Goal: Information Seeking & Learning: Learn about a topic

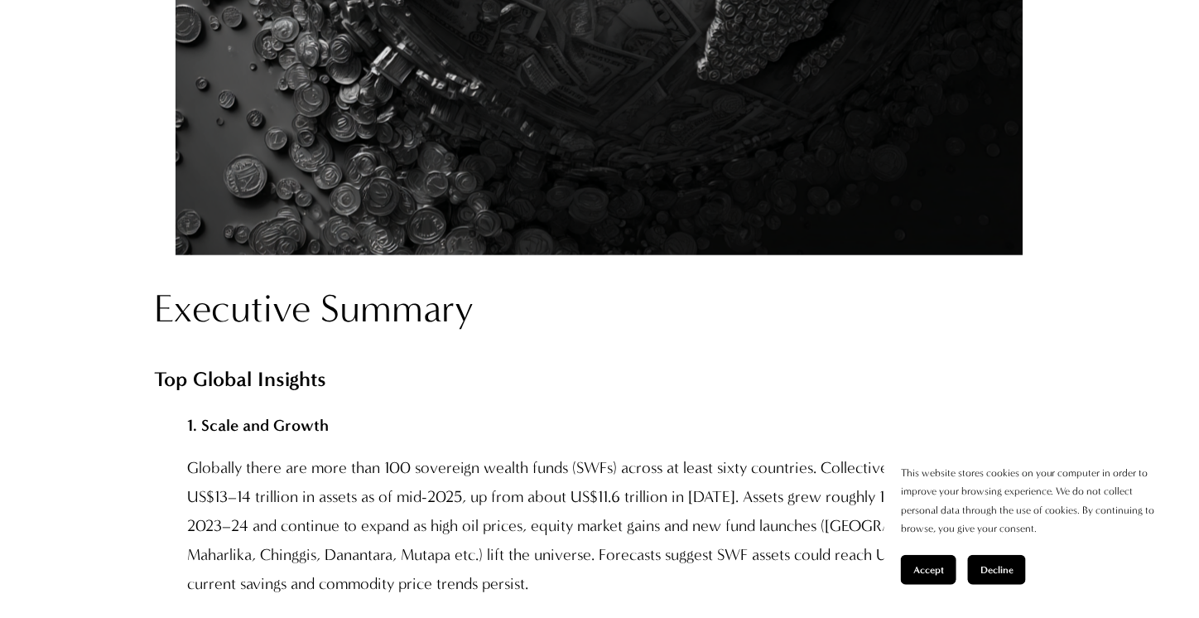
scroll to position [1325, 0]
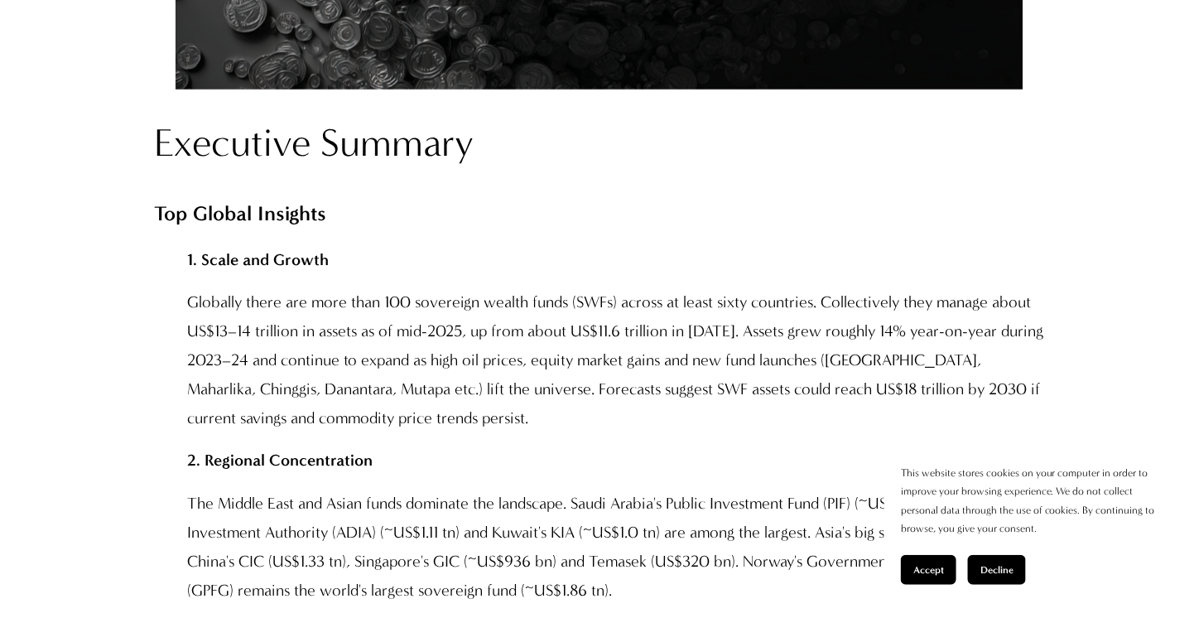
click at [946, 574] on button "Accept" at bounding box center [928, 570] width 55 height 30
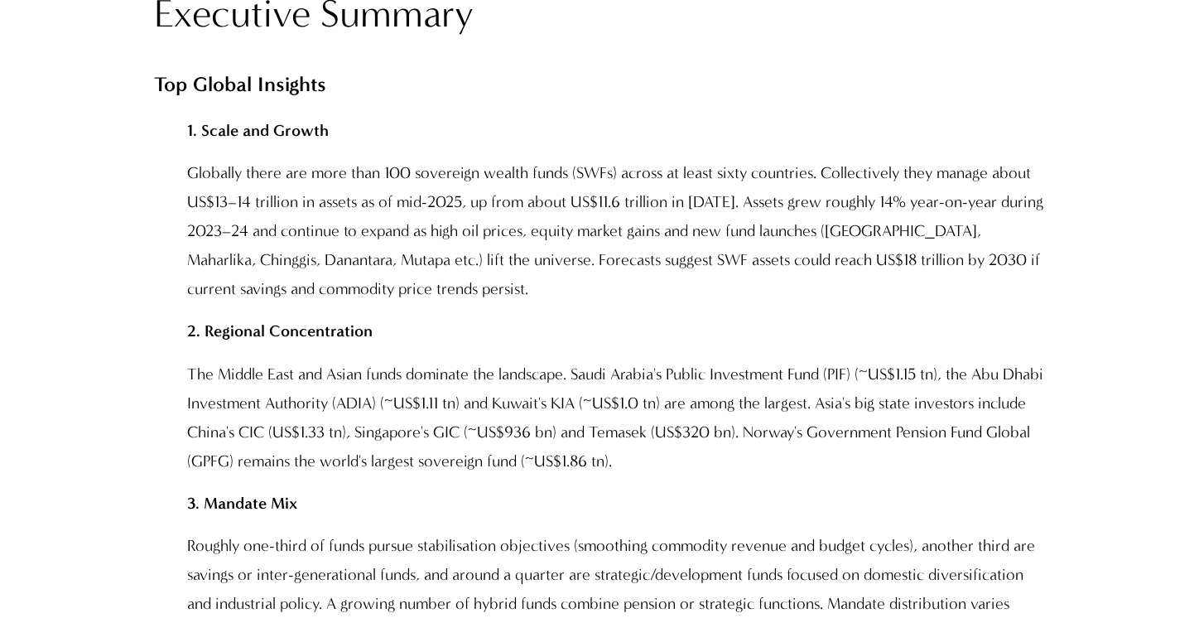
scroll to position [1490, 0]
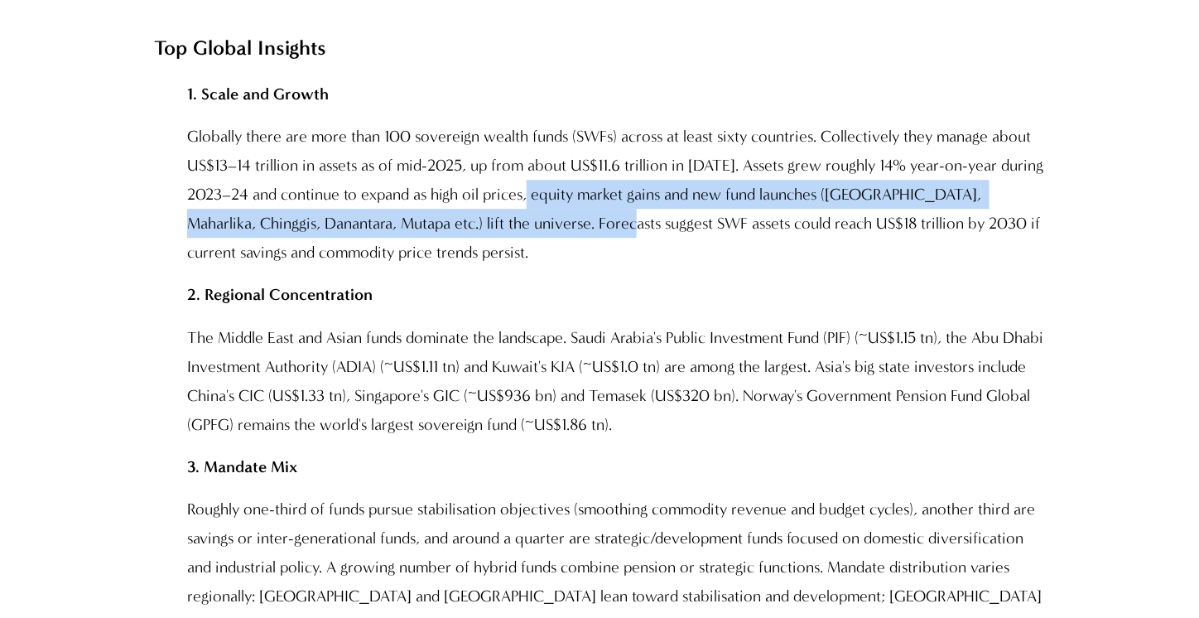
drag, startPoint x: 541, startPoint y: 205, endPoint x: 576, endPoint y: 238, distance: 48.1
click at [576, 238] on p "Globally there are more than 100 sovereign wealth funds (SWFs) across at least …" at bounding box center [615, 194] width 857 height 145
copy p "quity market gains and new fund launches ([GEOGRAPHIC_DATA], Maharlika, [GEOGRA…"
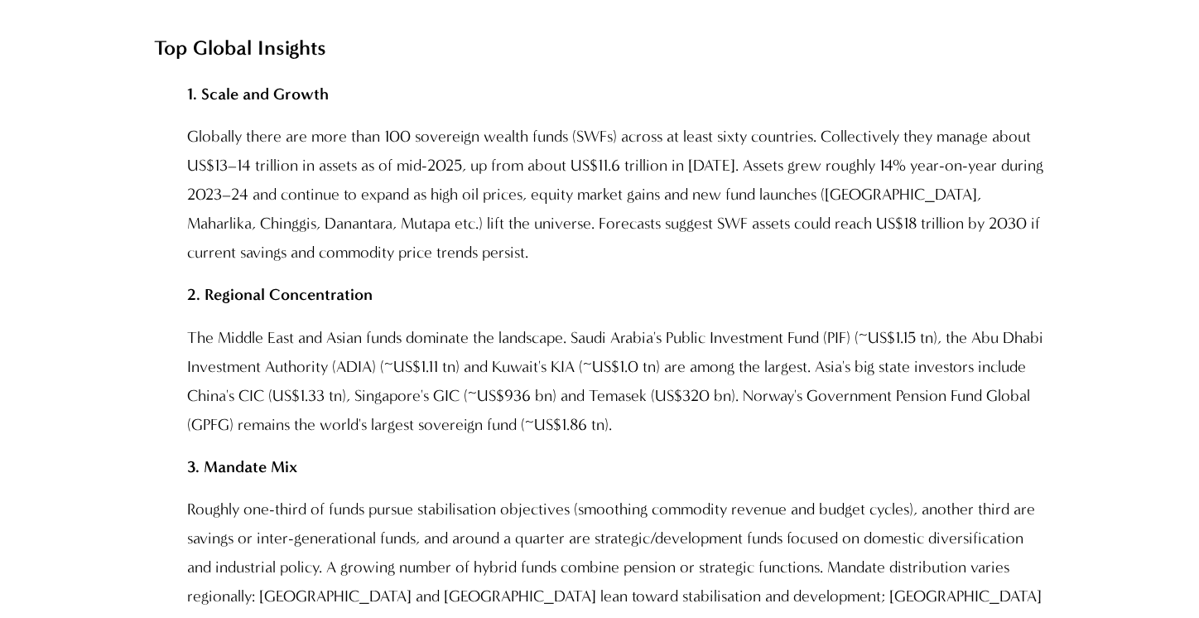
click at [587, 304] on p "2. Regional Concentration" at bounding box center [615, 294] width 857 height 29
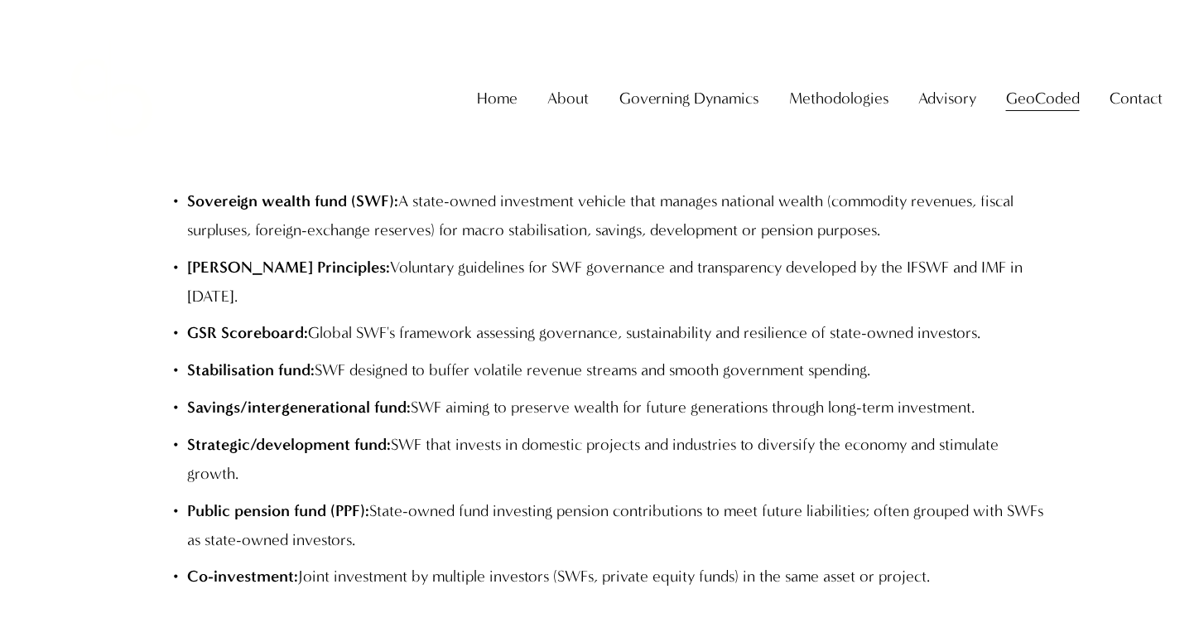
scroll to position [29588, 0]
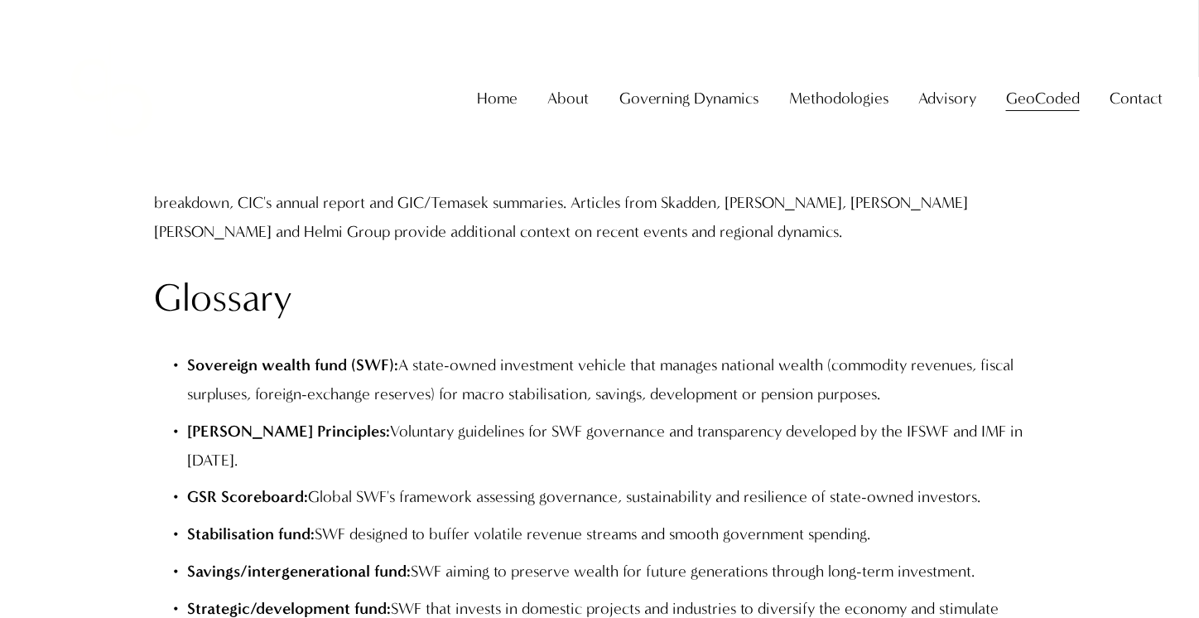
drag, startPoint x: 546, startPoint y: 275, endPoint x: 608, endPoint y: 314, distance: 73.3
copy p "al finance, allocating trillions of dollars across asset classes and geographie…"
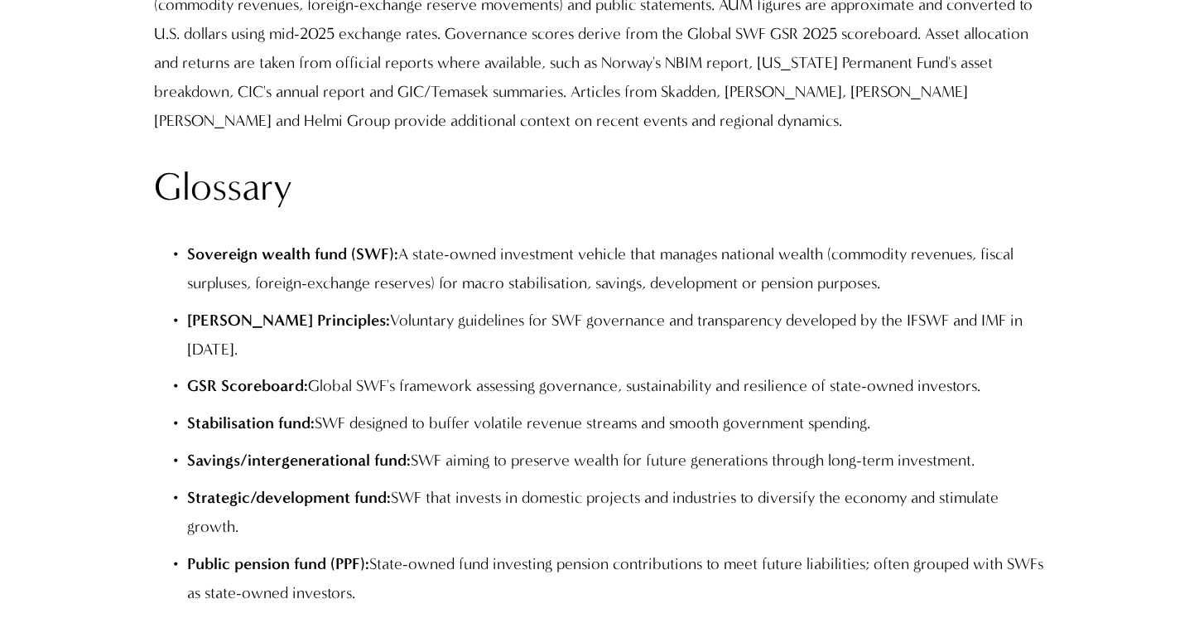
scroll to position [29754, 0]
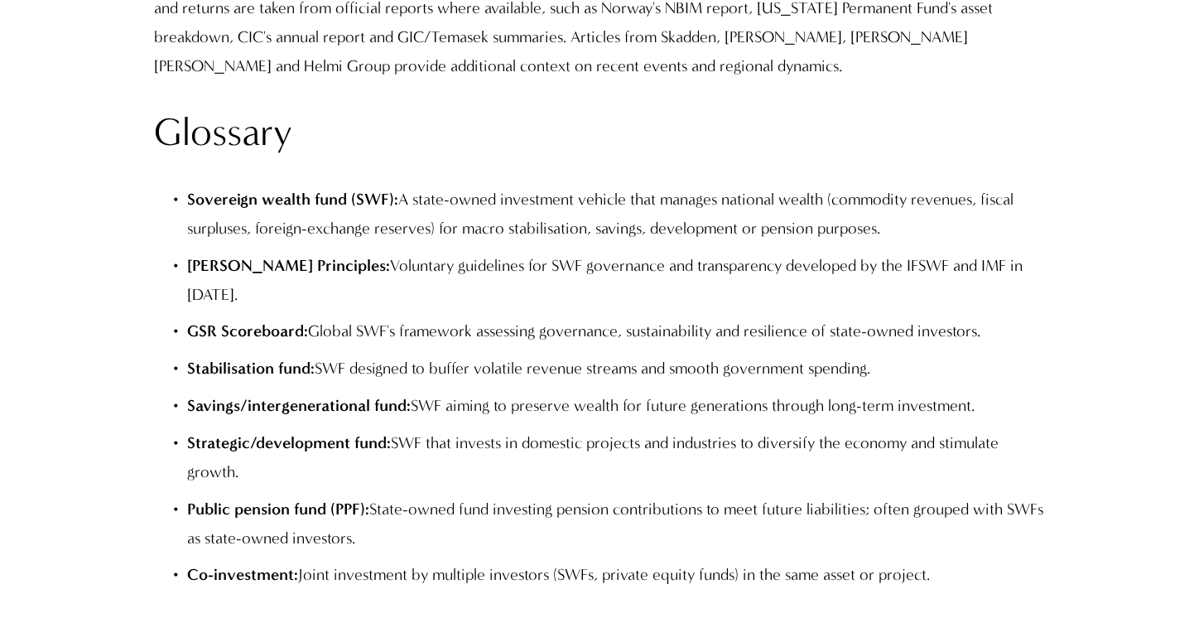
drag, startPoint x: 368, startPoint y: 411, endPoint x: 296, endPoint y: 479, distance: 100.2
drag, startPoint x: 250, startPoint y: 478, endPoint x: 472, endPoint y: 482, distance: 221.9
copy p "Fund performance matrices and"
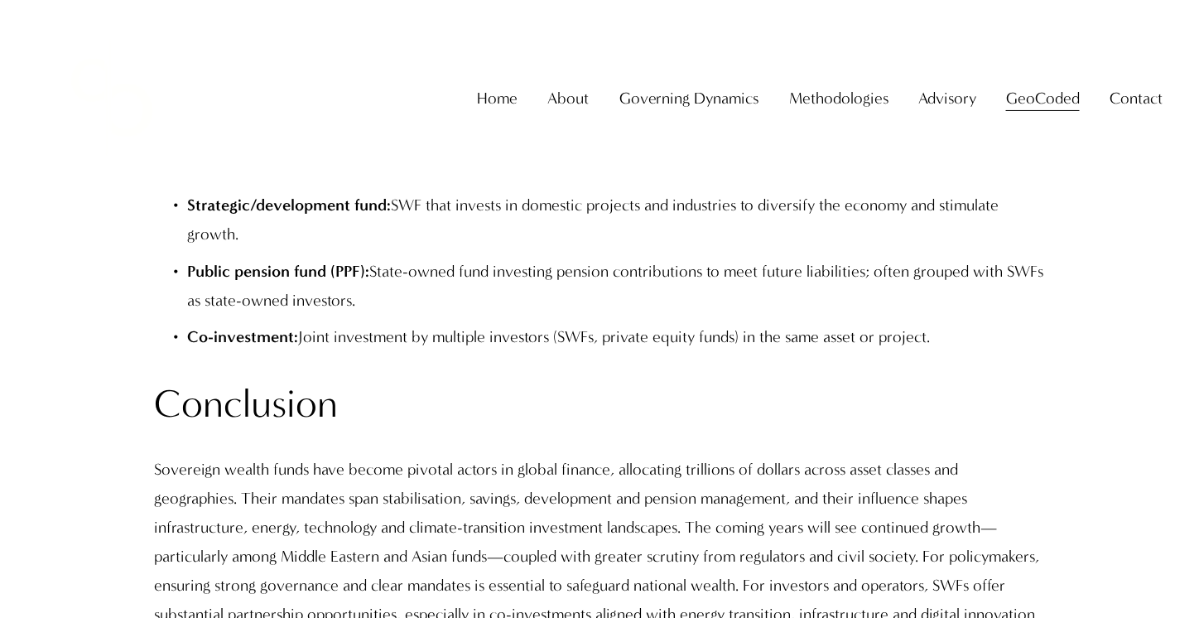
scroll to position [29919, 0]
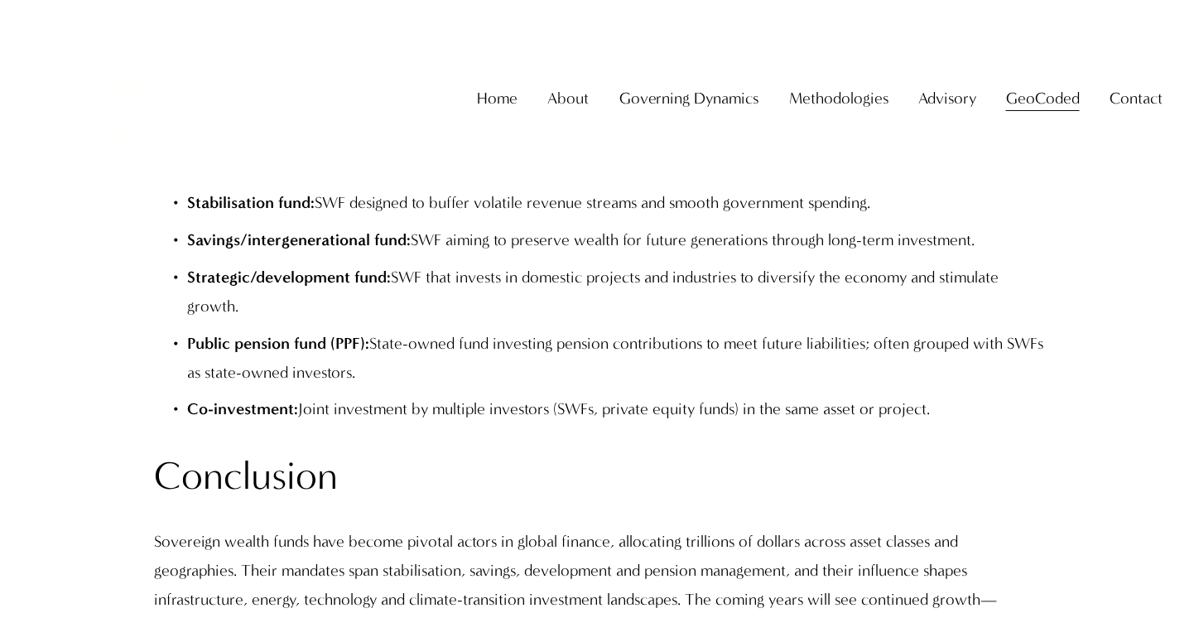
drag, startPoint x: 252, startPoint y: 315, endPoint x: 691, endPoint y: 307, distance: 438.9
copy p "Fund performance matrices and co-investment networks available"
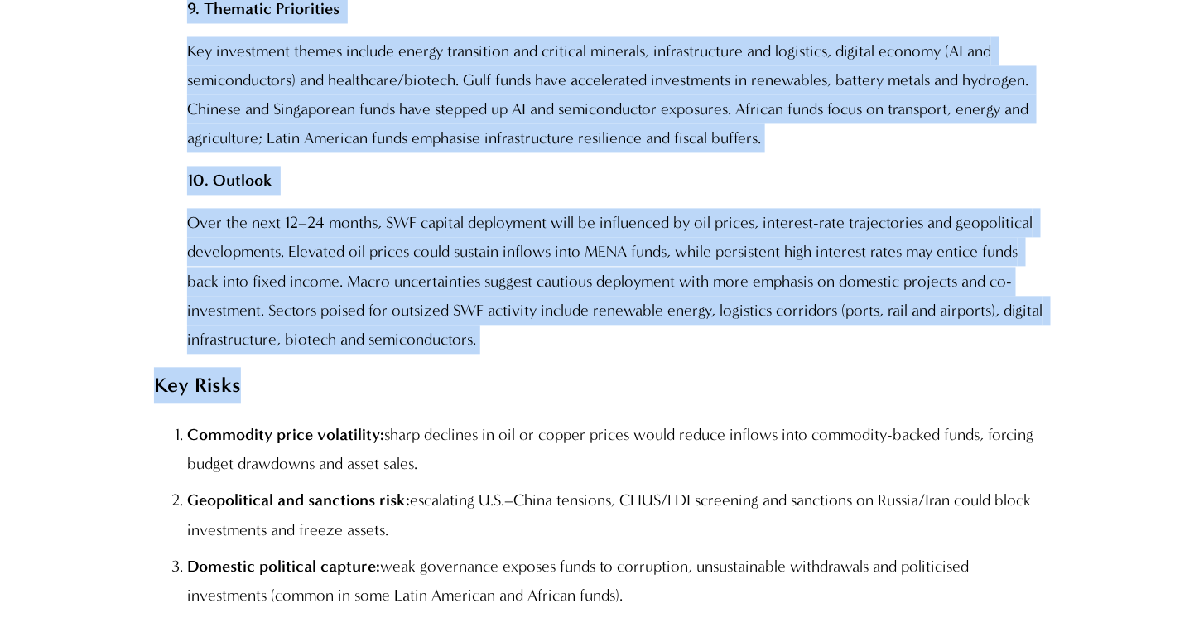
scroll to position [3146, 0]
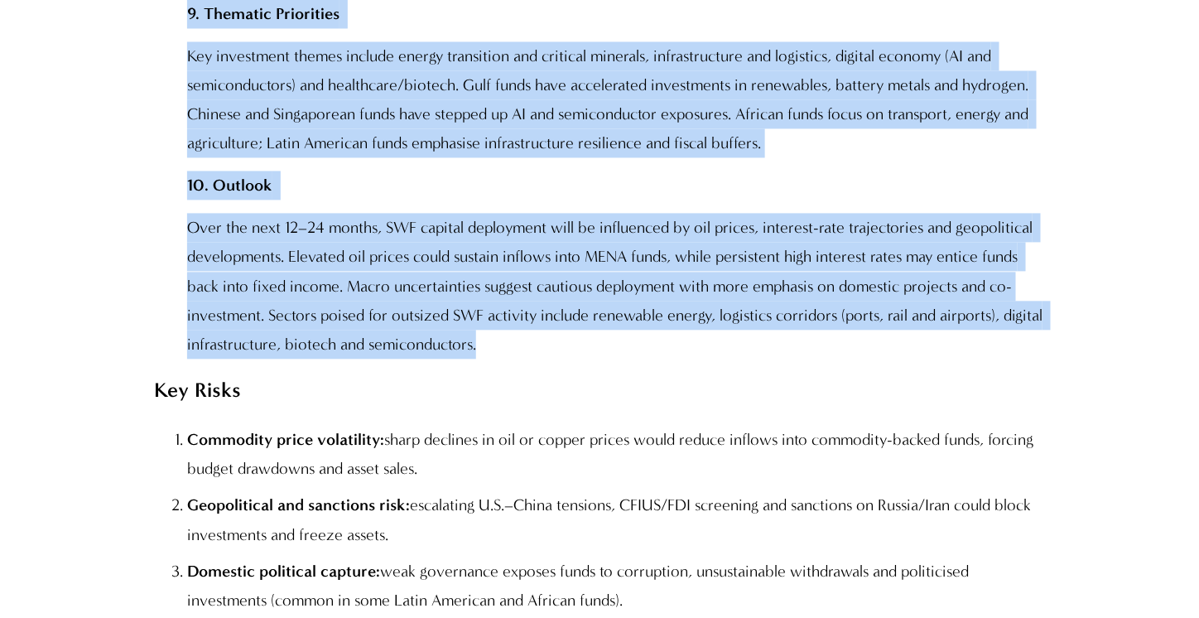
drag, startPoint x: 149, startPoint y: 296, endPoint x: 522, endPoint y: 334, distance: 374.6
click at [522, 334] on div "Executive Summary Top Global Insights 1. Scale and Growth Globally there are mo…" at bounding box center [599, 53] width 918 height 3542
copy div "Lor Ipsumd Sitametc 0. Adipi eli Seddoe Temporin utlab etd magn aliq 200 enimad…"
click at [508, 267] on p "Over the next 12–24 months, SWF capital deployment will be influenced by oil pr…" at bounding box center [615, 286] width 857 height 145
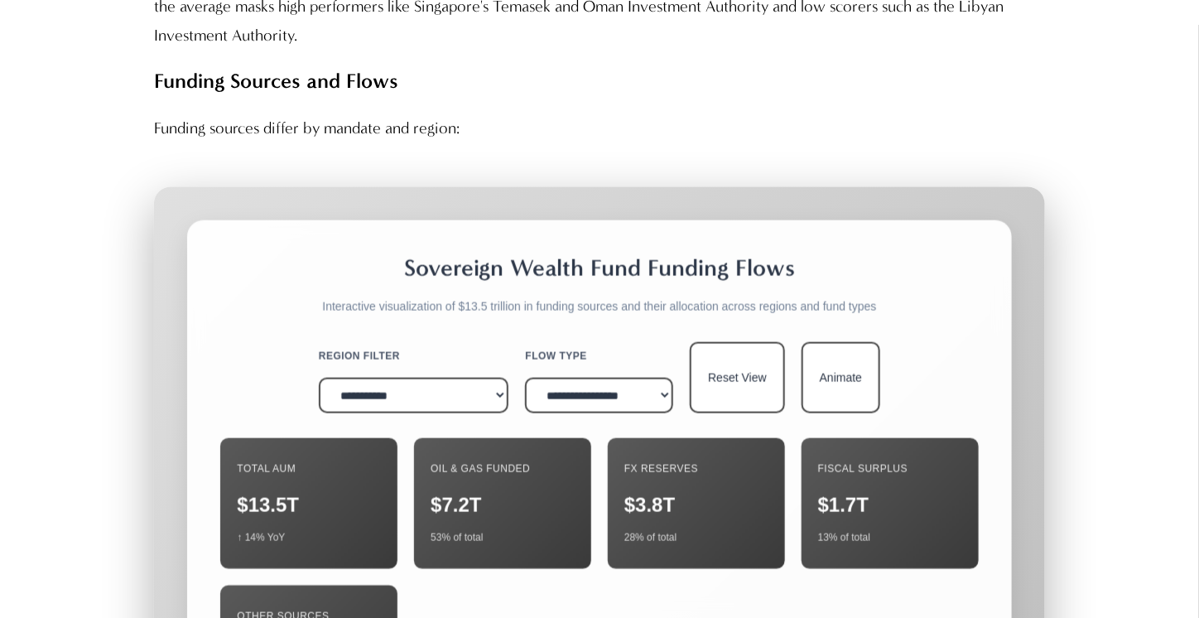
scroll to position [5133, 0]
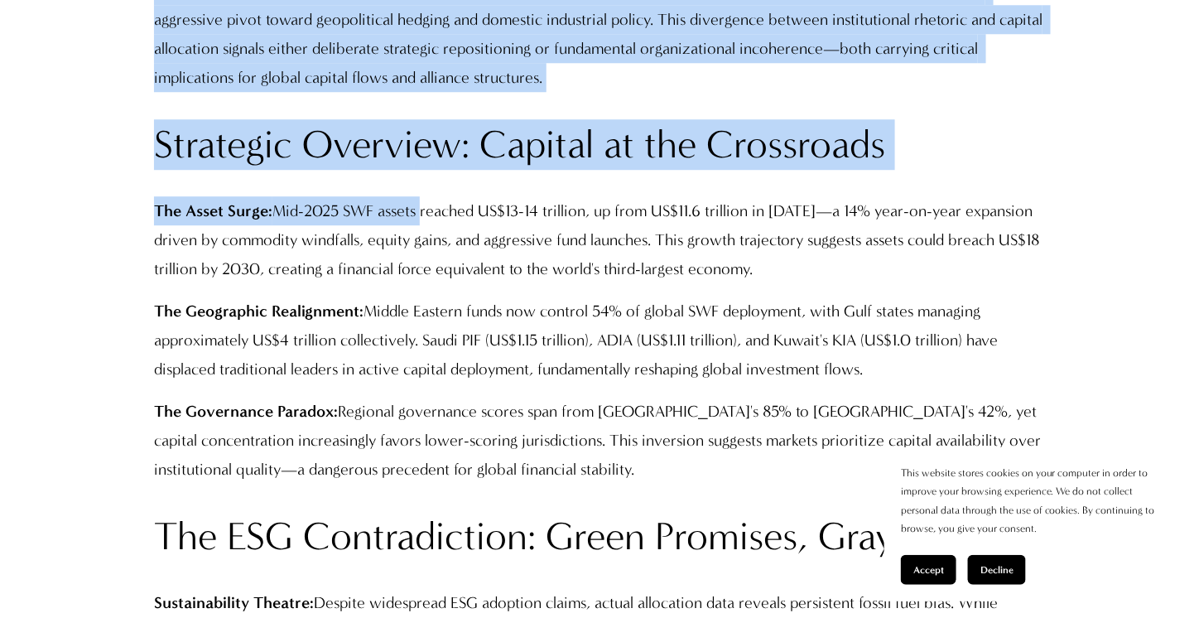
scroll to position [1573, 0]
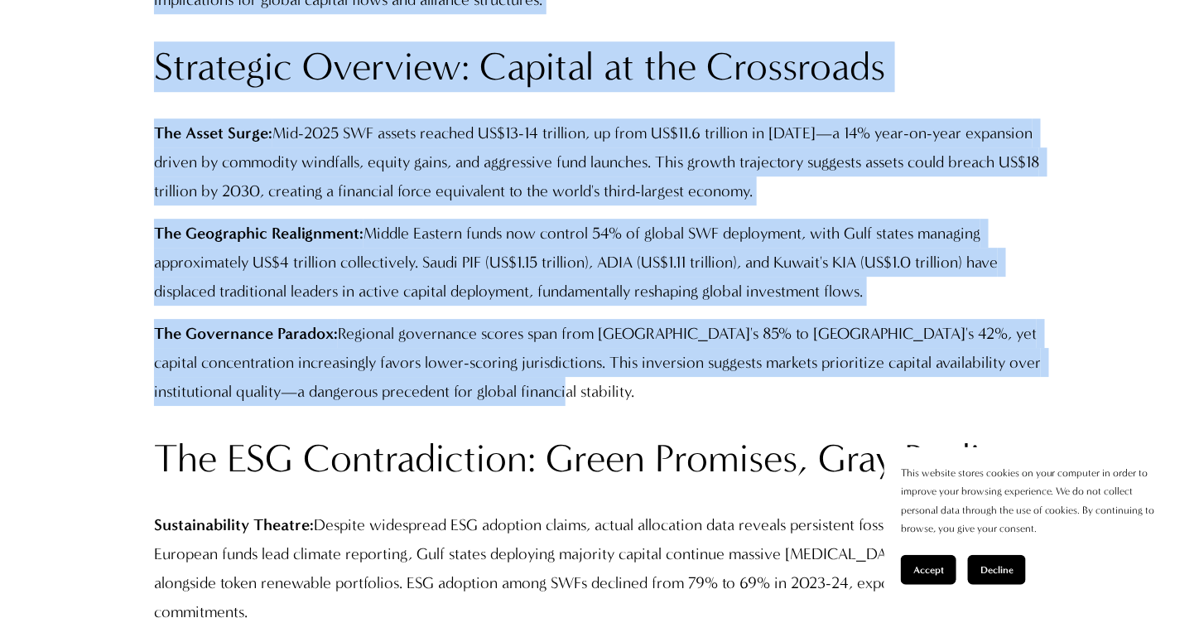
drag, startPoint x: 156, startPoint y: 50, endPoint x: 550, endPoint y: 390, distance: 520.1
copy div "Executive Intelligence Summary: The US$13-14 trillion sovereign wealth fund uni…"
click at [567, 241] on p "The Geographic Realignment: Middle Eastern funds now control 54% of global SWF …" at bounding box center [599, 262] width 890 height 87
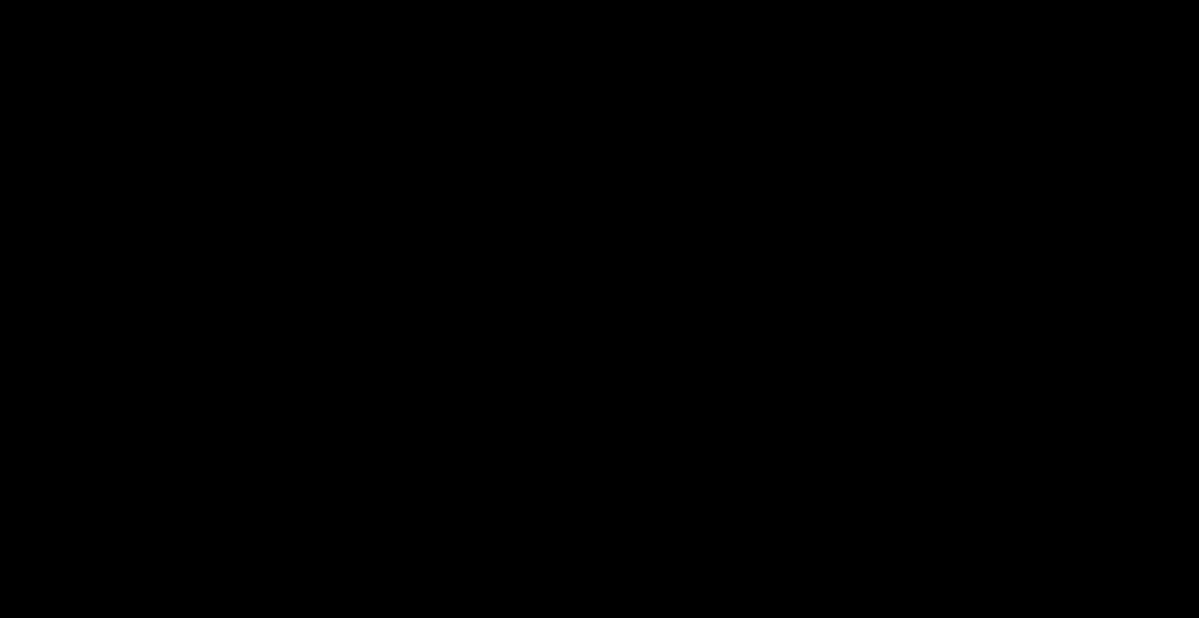
select select "**"
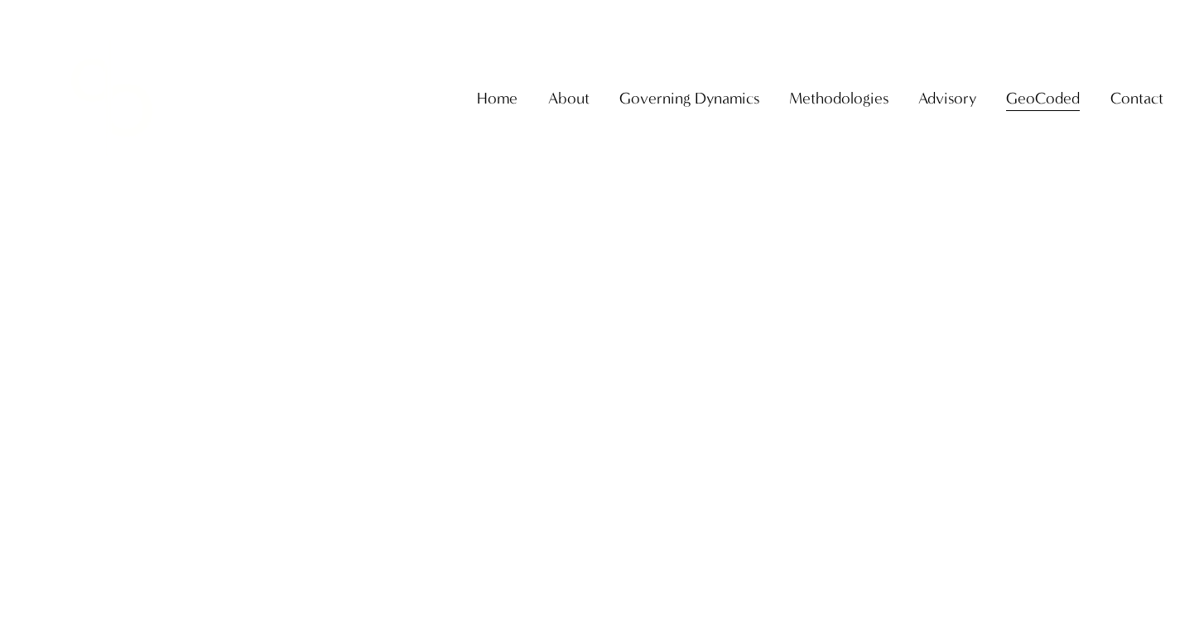
scroll to position [5133, 0]
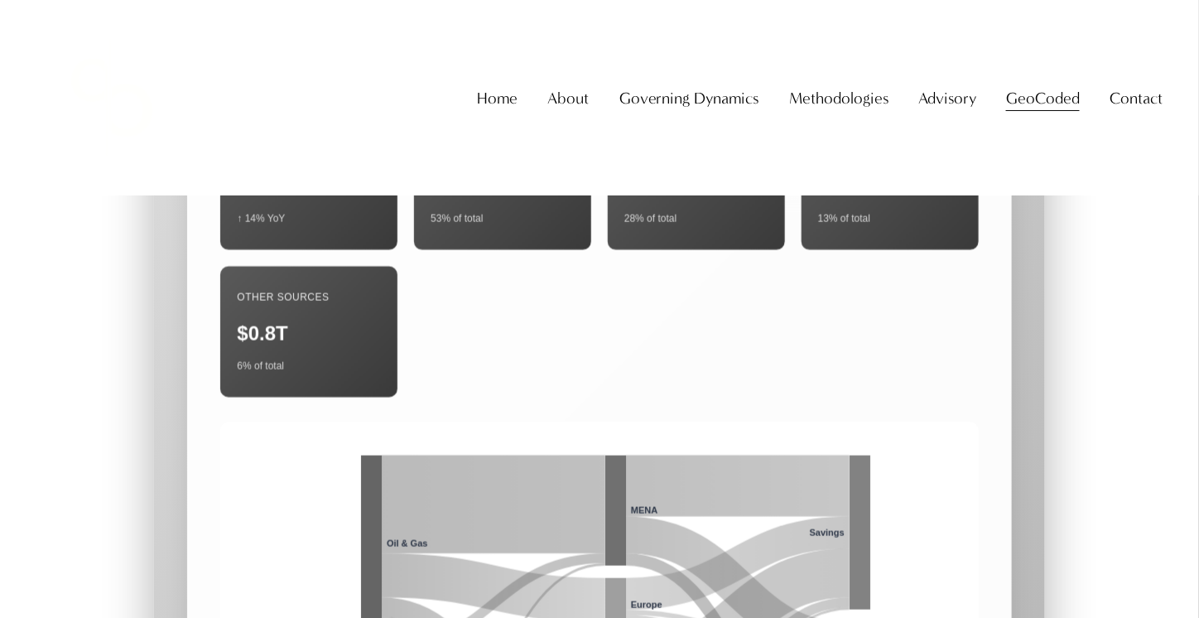
click at [1138, 64] on div "Home About About The Firm [PERSON_NAME] Governing Dynamics" at bounding box center [599, 98] width 1127 height 152
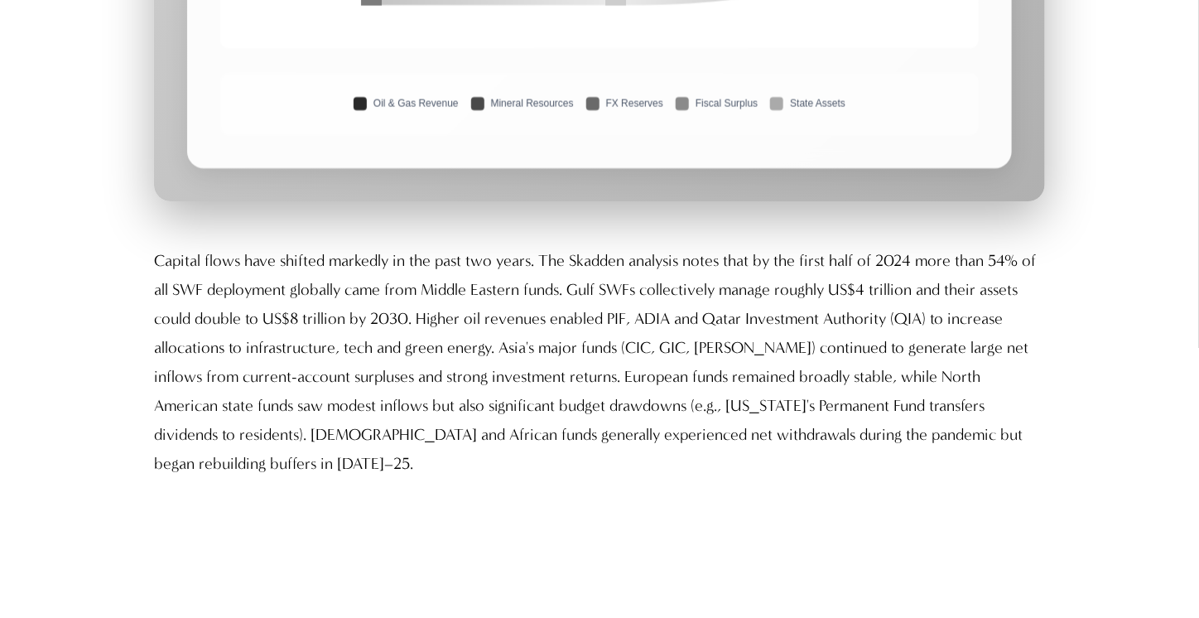
scroll to position [6127, 0]
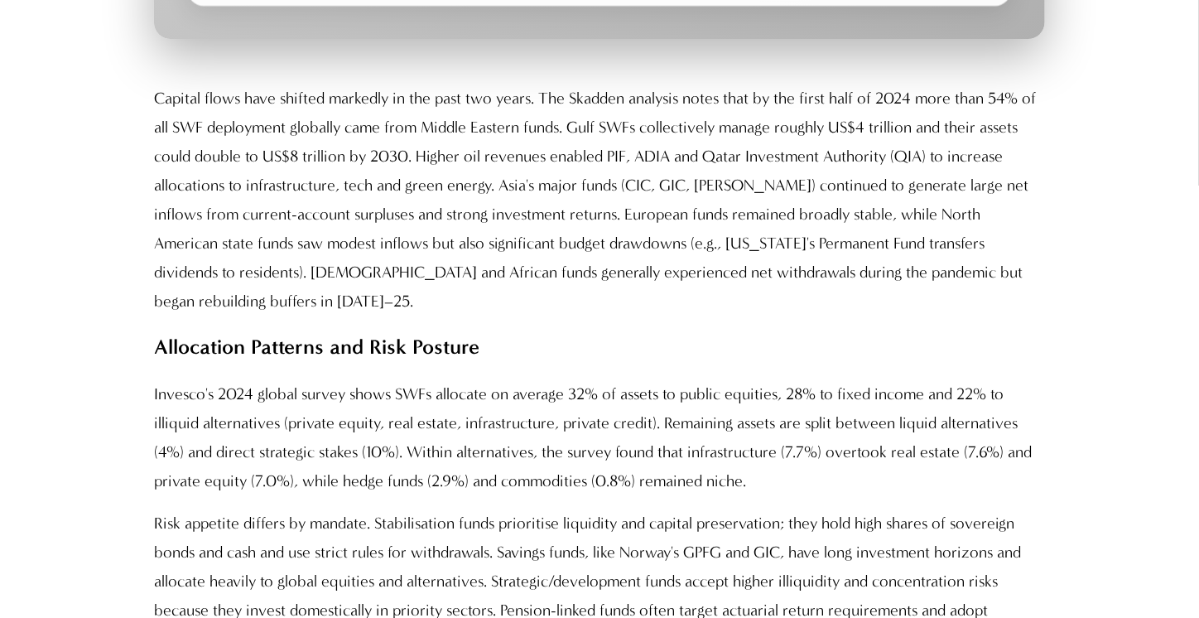
click at [708, 508] on p "Risk appetite differs by mandate. Stabilisation funds prioritise liquidity and …" at bounding box center [599, 580] width 890 height 145
